Goal: Task Accomplishment & Management: Use online tool/utility

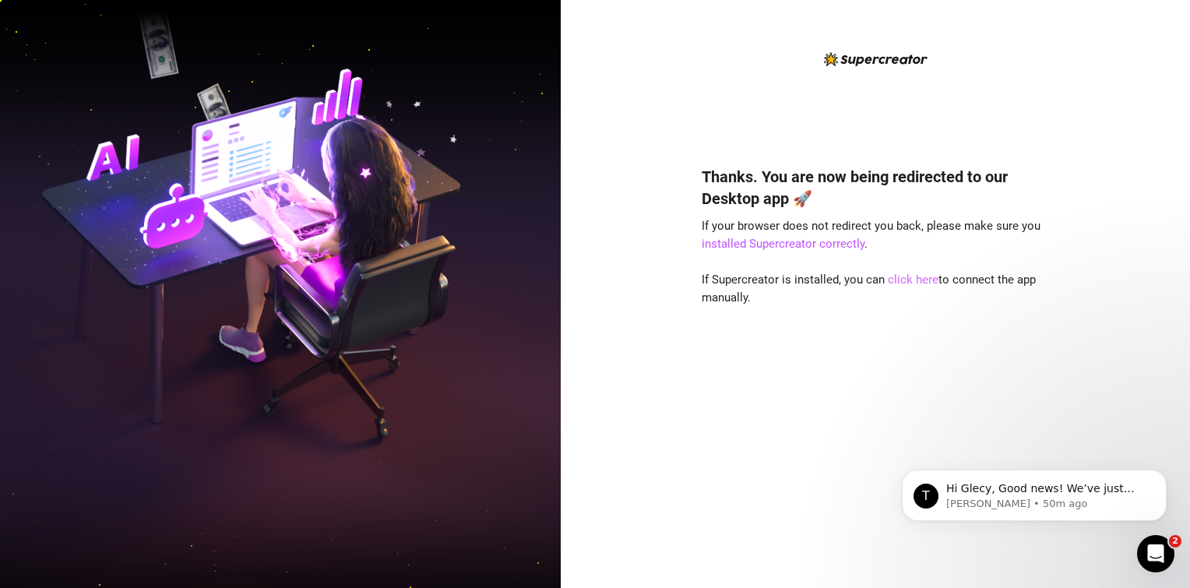
click at [900, 282] on link "click here" at bounding box center [913, 280] width 51 height 14
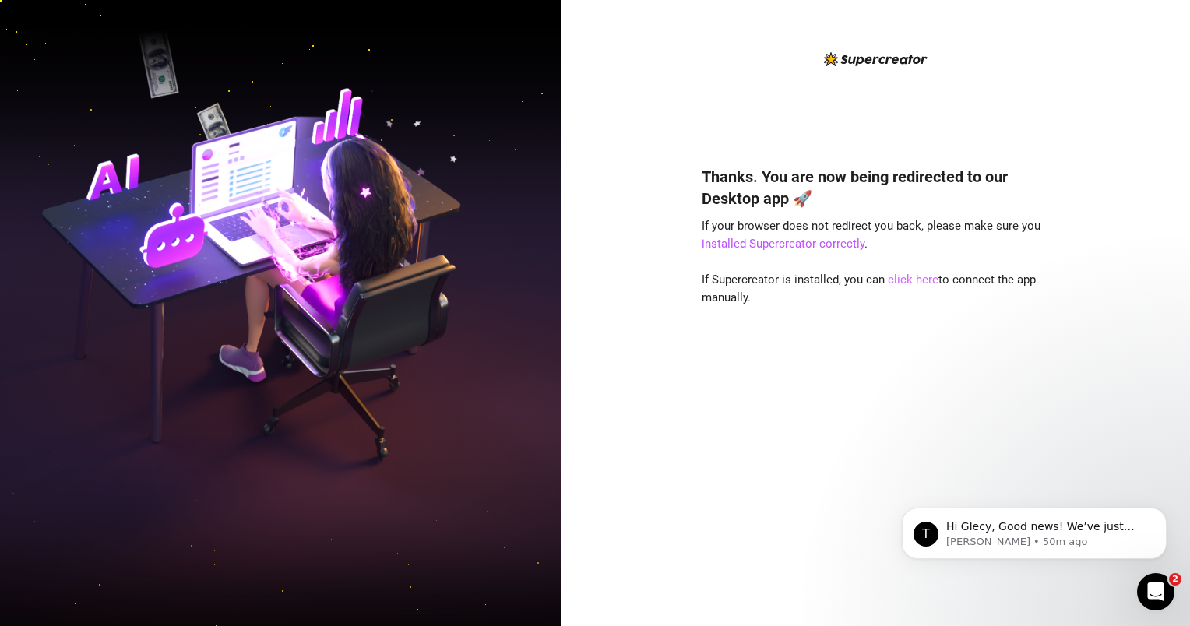
click at [925, 284] on link "click here" at bounding box center [913, 280] width 51 height 14
drag, startPoint x: 71, startPoint y: 0, endPoint x: 602, endPoint y: 196, distance: 566.4
click at [620, 242] on div "Thanks. You are now being redirected to our Desktop app 🚀 If your browser does …" at bounding box center [875, 313] width 629 height 626
click at [900, 280] on link "click here" at bounding box center [913, 280] width 51 height 14
